Goal: Find specific page/section: Find specific page/section

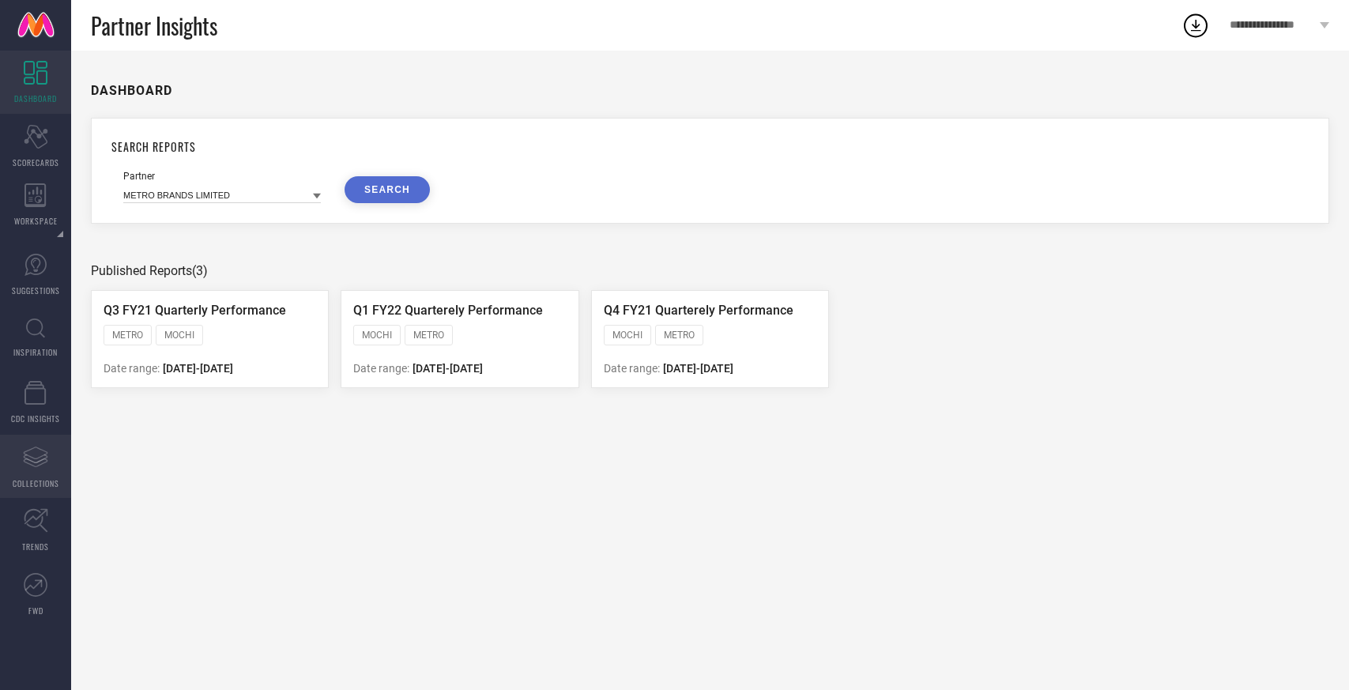
click at [44, 455] on icon "Assortments Created with Sketch." at bounding box center [35, 456] width 25 height 25
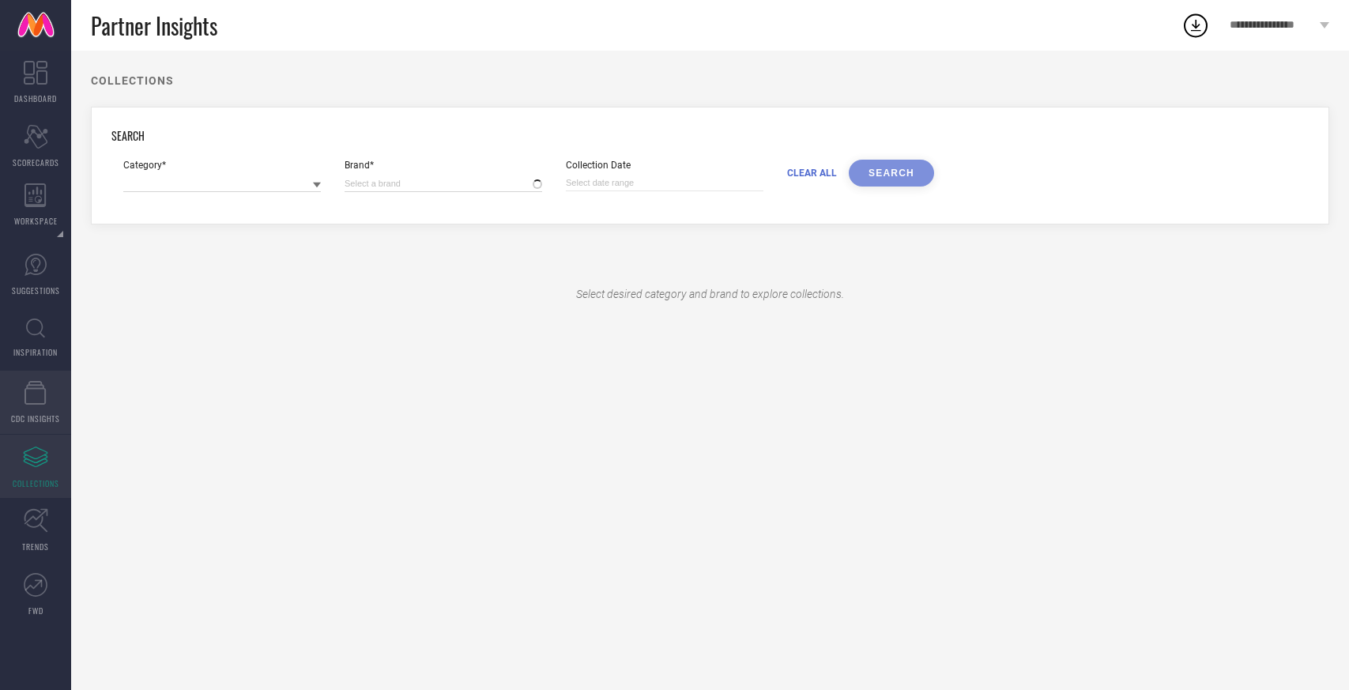
click at [37, 381] on icon at bounding box center [35, 393] width 22 height 24
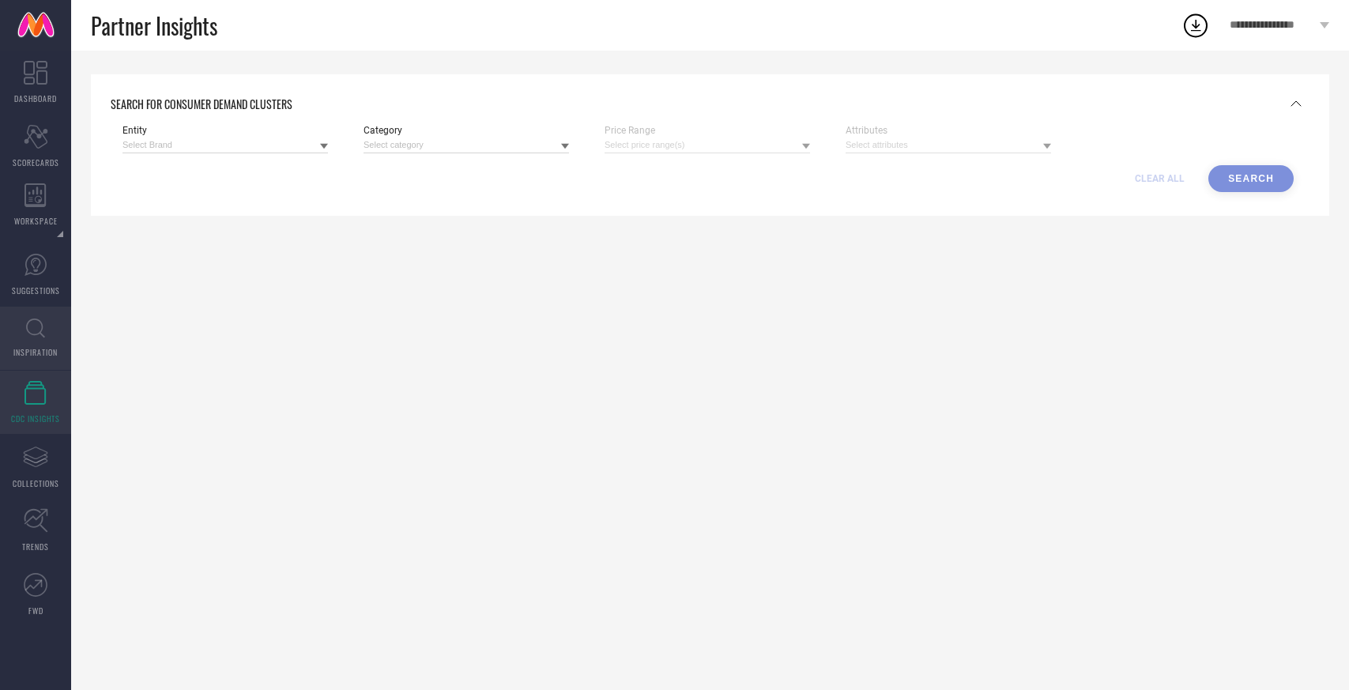
click at [55, 337] on link "INSPIRATION" at bounding box center [35, 338] width 71 height 63
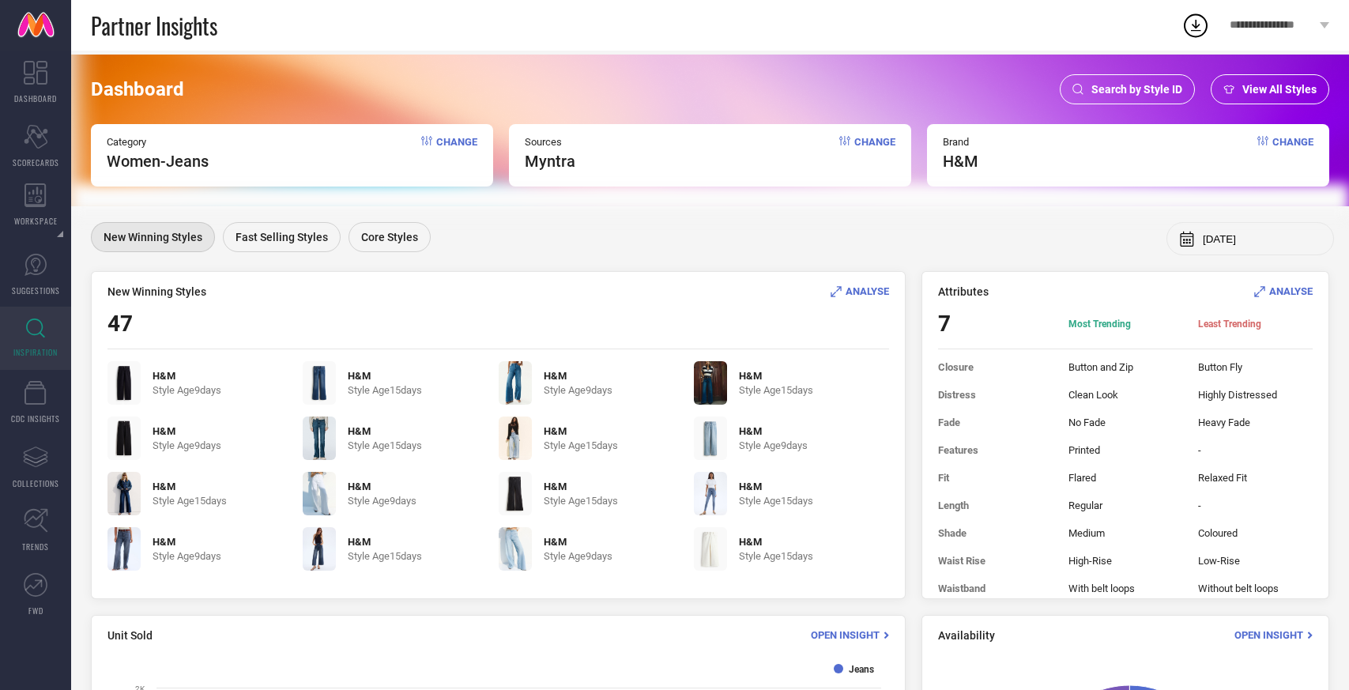
click at [1274, 86] on span "View All Styles" at bounding box center [1279, 89] width 74 height 13
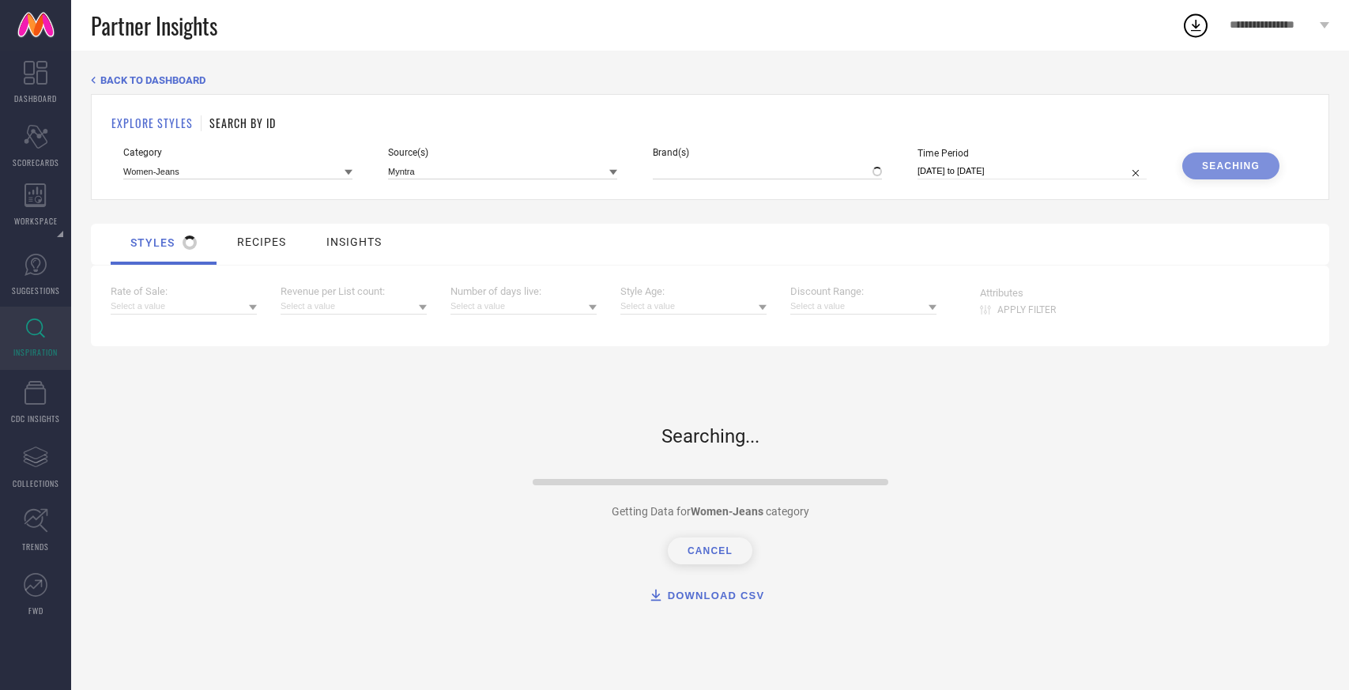
type input "H&M"
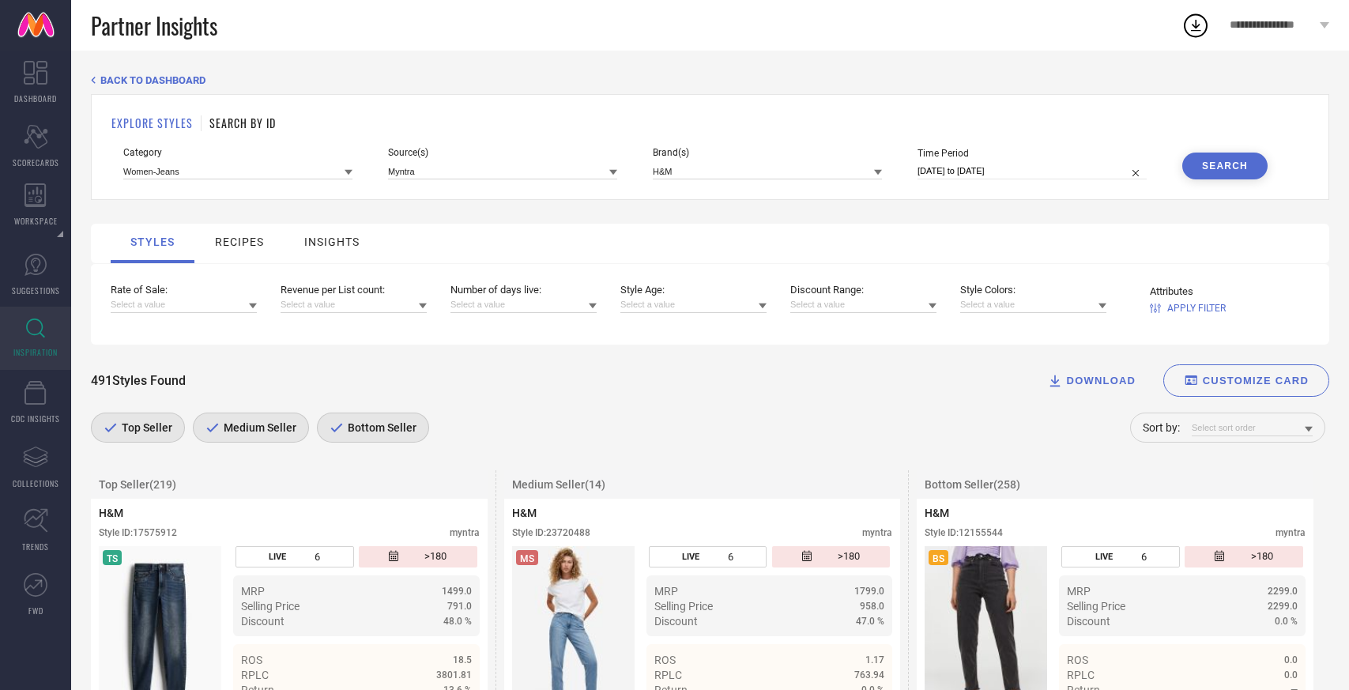
click at [255, 123] on h1 "SEARCH BY ID" at bounding box center [242, 123] width 66 height 17
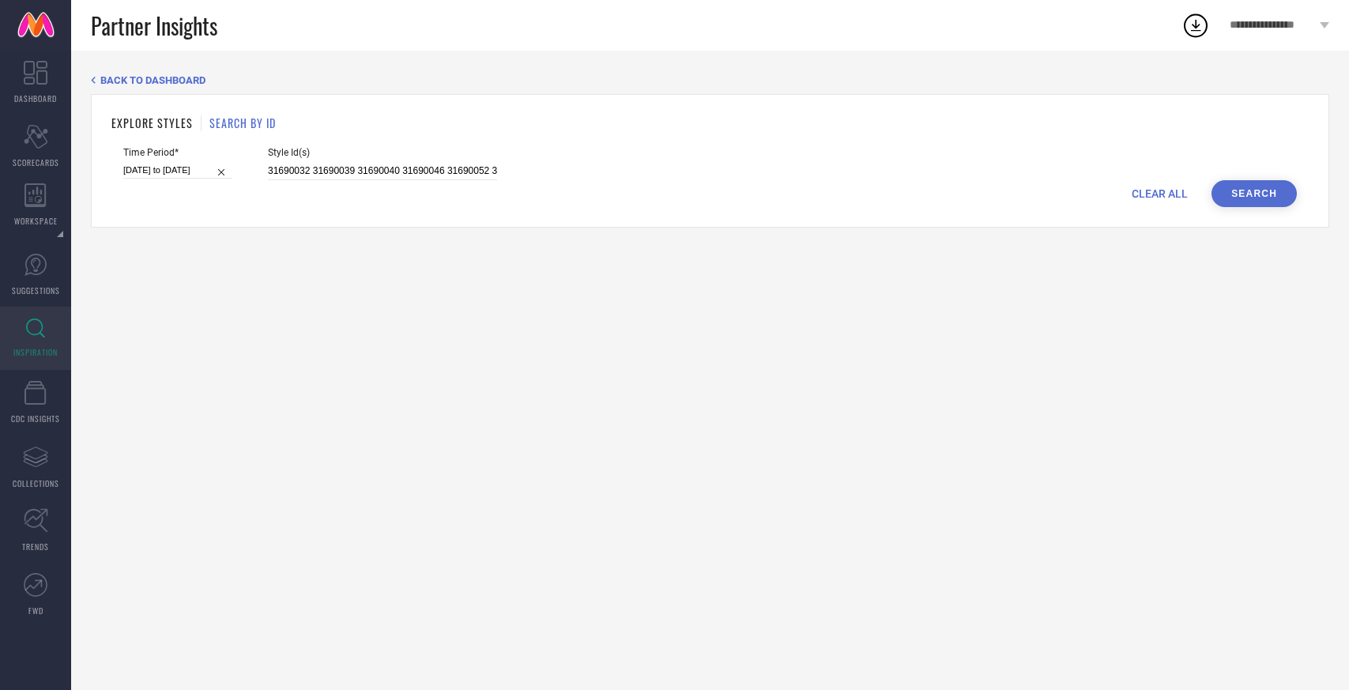
click at [1153, 193] on span "CLEAR ALL" at bounding box center [1159, 193] width 56 height 13
click at [407, 163] on input at bounding box center [382, 171] width 229 height 18
paste input "31304401 31304433 31304770 31304786 31304915 31304921 31304790 31304780 3130495…"
type input "31304401 31304433 31304770 31304786 31304915 31304921 31304790 31304780 3130495…"
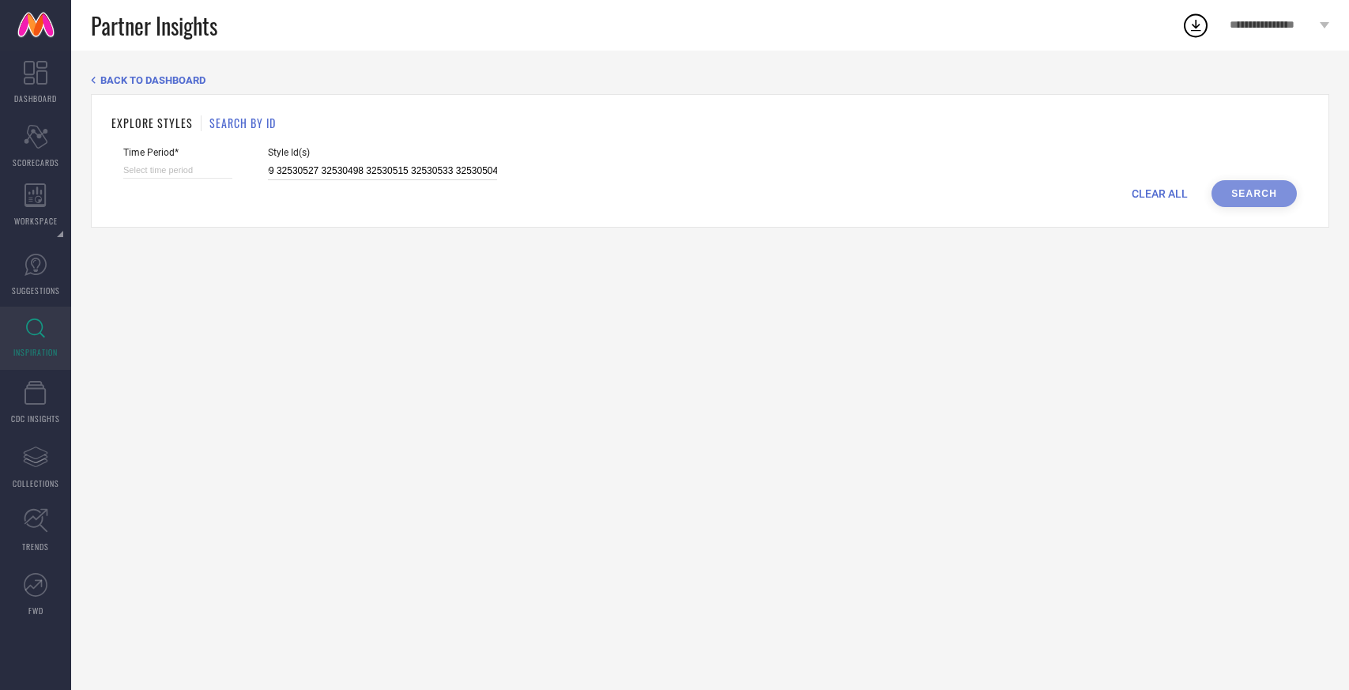
select select "7"
select select "2025"
select select "8"
select select "2025"
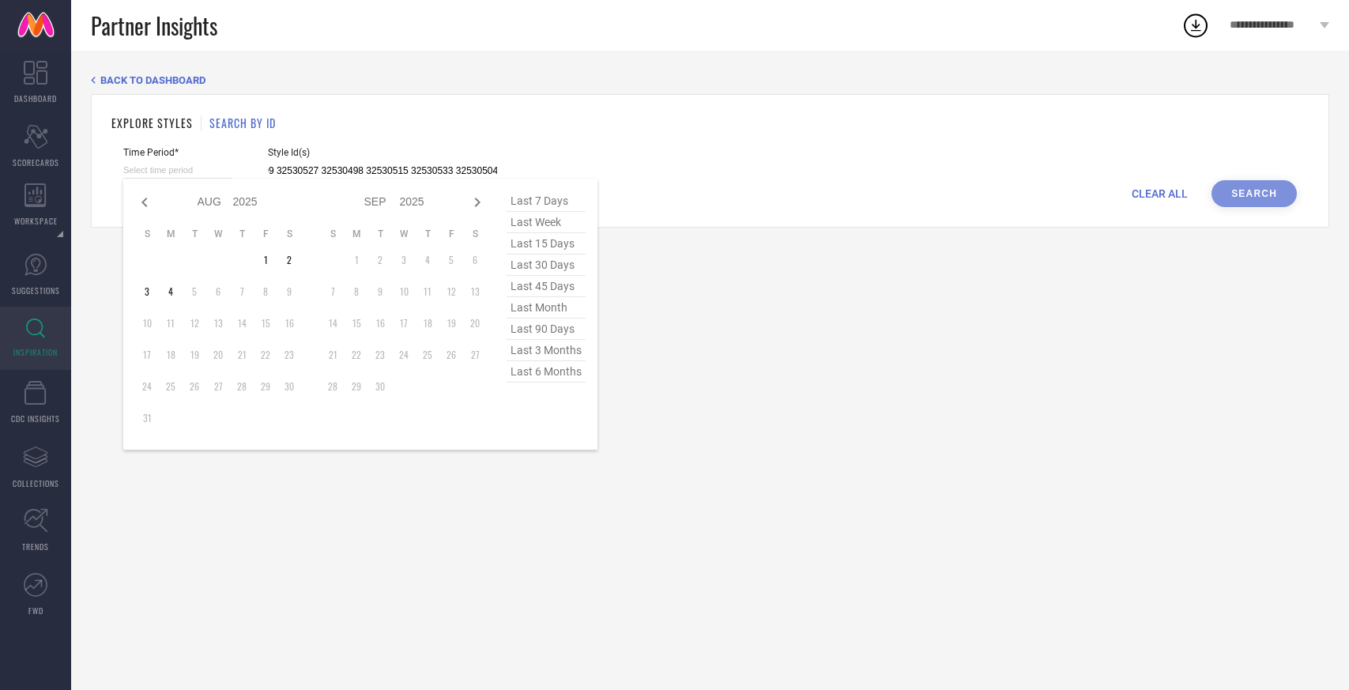
click at [194, 169] on input at bounding box center [177, 170] width 109 height 17
type input "31304401 31304433 31304770 31304786 31304915 31304921 31304790 31304780 3130495…"
click at [559, 259] on span "last 30 days" at bounding box center [545, 264] width 79 height 21
type input "[DATE] to [DATE]"
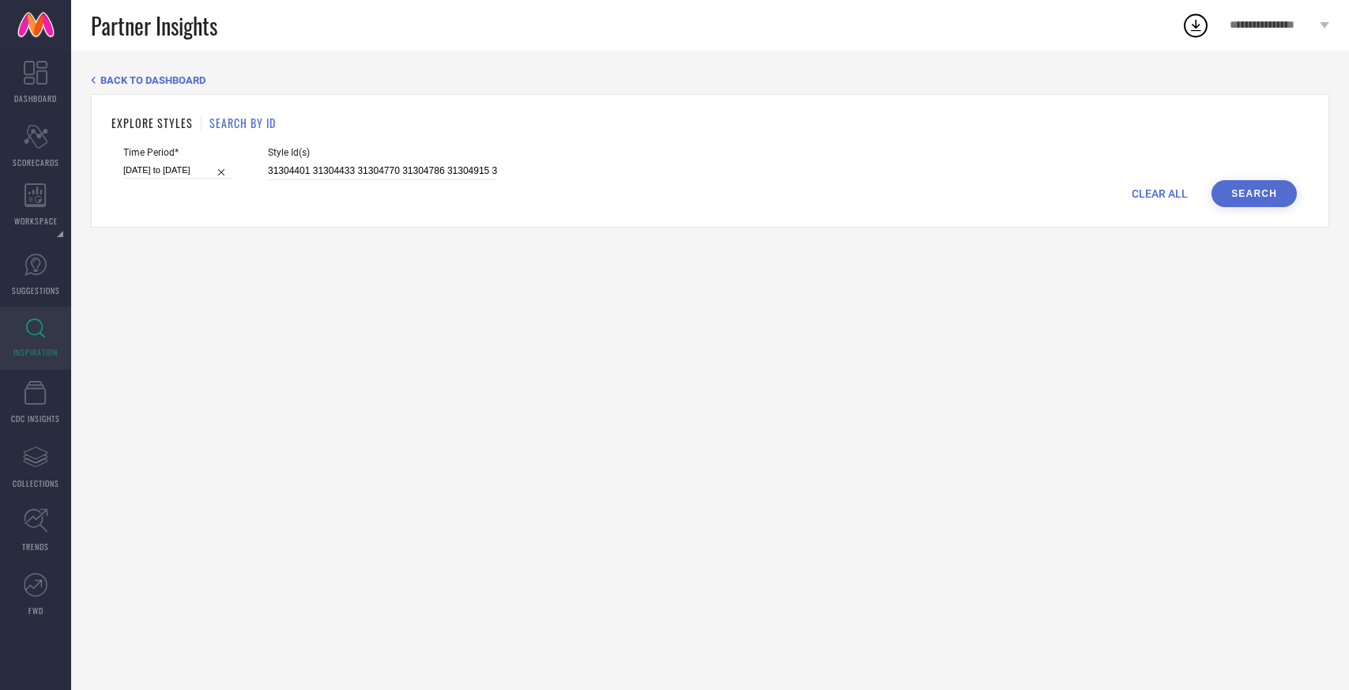
click at [1247, 199] on button "Search" at bounding box center [1253, 193] width 85 height 27
